Goal: Information Seeking & Learning: Check status

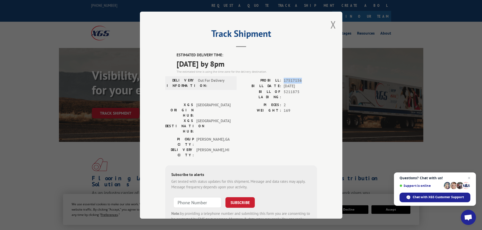
drag, startPoint x: 301, startPoint y: 79, endPoint x: 282, endPoint y: 79, distance: 18.7
click at [284, 79] on span "17517156" at bounding box center [300, 81] width 33 height 6
copy span "17517156"
click at [326, 25] on div "Track Shipment ESTIMATED DELIVERY TIME: [DATE] by 8pm The estimated time is usi…" at bounding box center [241, 115] width 202 height 207
click at [330, 26] on button "Close modal" at bounding box center [333, 24] width 6 height 13
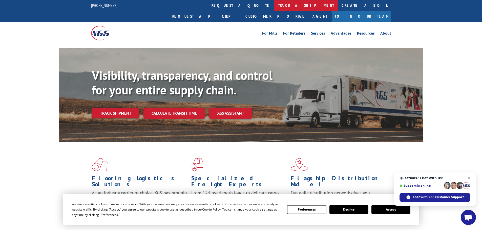
click at [274, 5] on link "track a shipment" at bounding box center [305, 5] width 63 height 11
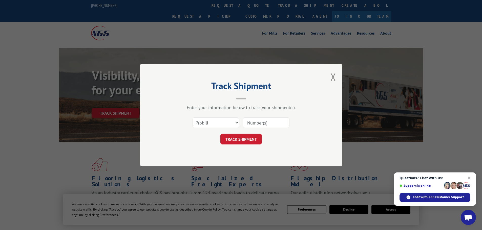
click at [252, 122] on input at bounding box center [266, 123] width 47 height 11
paste input "17517156"
type input "17517156"
click at [255, 136] on button "TRACK SHIPMENT" at bounding box center [240, 139] width 41 height 11
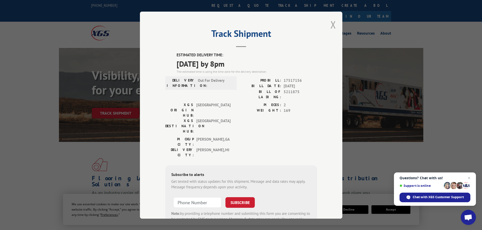
click at [331, 24] on button "Close modal" at bounding box center [333, 24] width 6 height 13
